Goal: Book appointment/travel/reservation

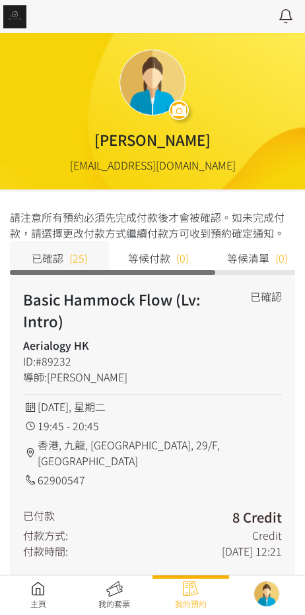
click at [37, 591] on link at bounding box center [38, 595] width 77 height 29
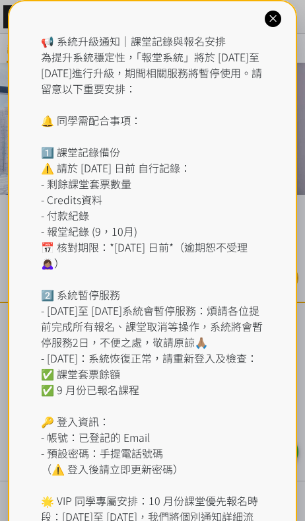
click at [136, 52] on div "📢 系統升級通知｜課堂記錄與報名安排 為提升系統穩定性，「報堂系統」將於 2025 年 9 月 1 日至 2 日進行升級，期間相關服務將暫停使用。請留意以下重…" at bounding box center [153, 302] width 224 height 539
click at [267, 22] on icon at bounding box center [273, 19] width 13 height 13
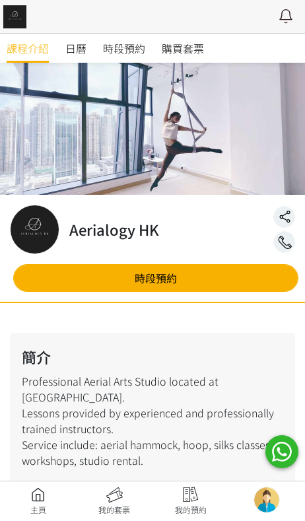
click at [129, 55] on span "時段預約" at bounding box center [124, 48] width 42 height 16
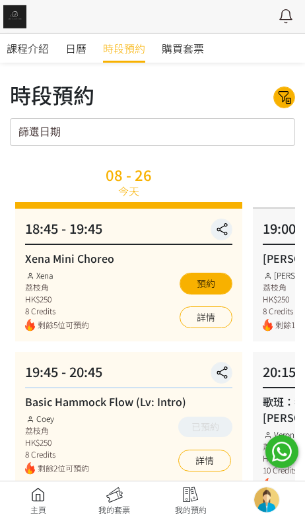
scroll to position [20, 0]
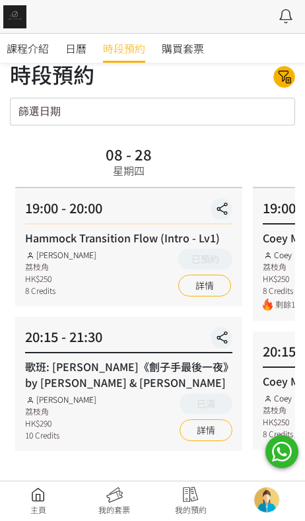
click at [195, 429] on link "詳情" at bounding box center [206, 430] width 53 height 22
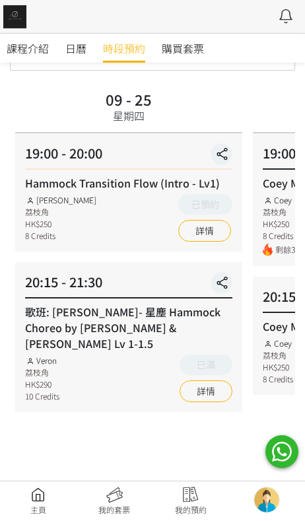
scroll to position [61, 0]
